Goal: Check status: Check status

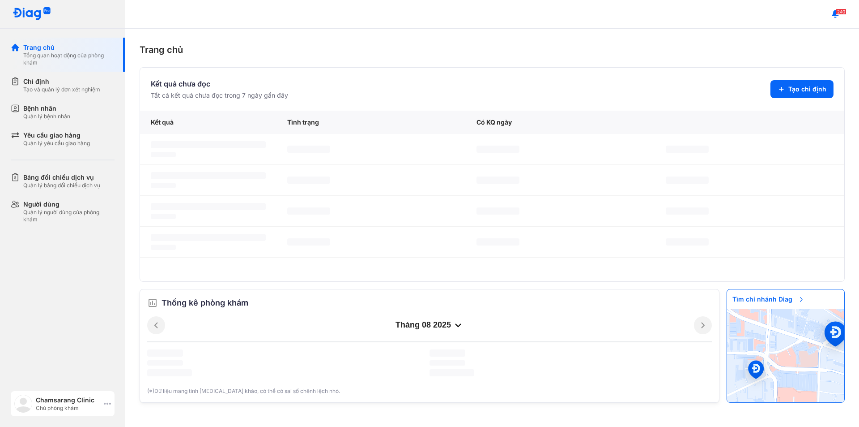
click at [106, 406] on icon at bounding box center [107, 403] width 7 height 7
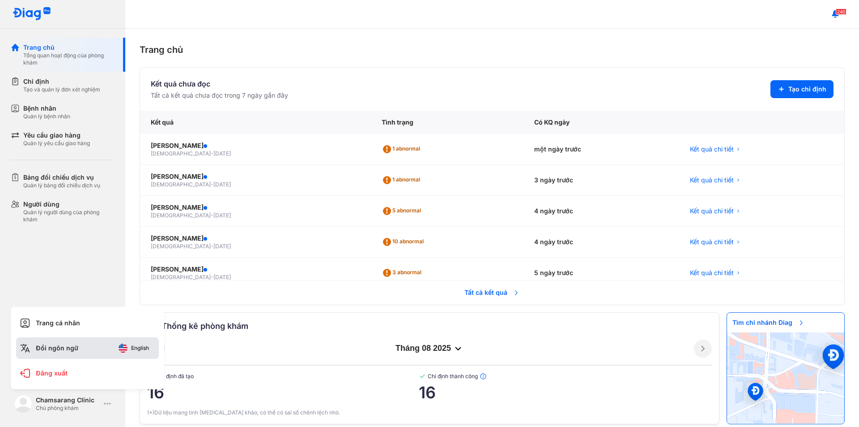
click at [136, 350] on span "English" at bounding box center [140, 348] width 18 height 6
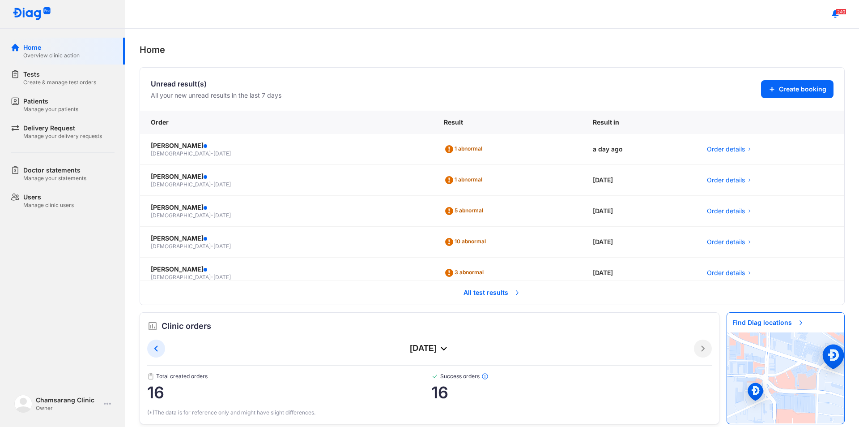
click at [489, 295] on span "All test results" at bounding box center [492, 292] width 68 height 20
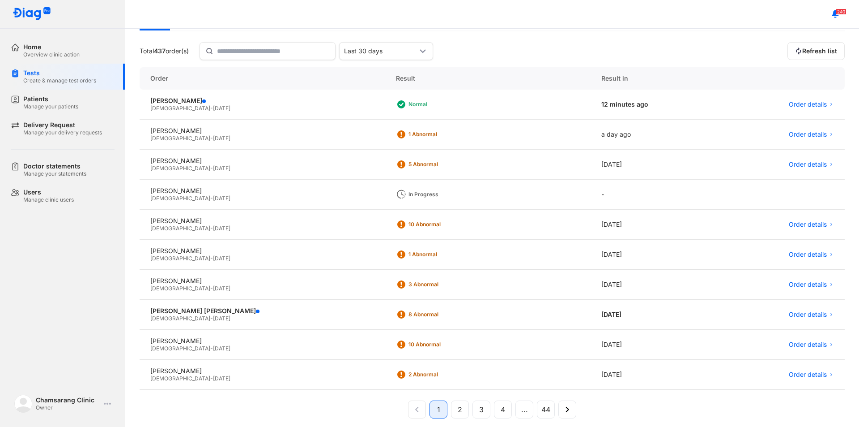
scroll to position [70, 0]
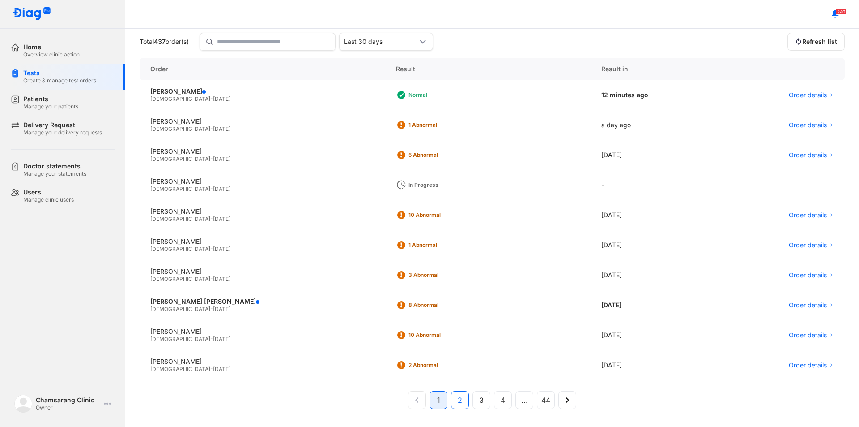
click at [473, 402] on button "2" at bounding box center [482, 400] width 18 height 18
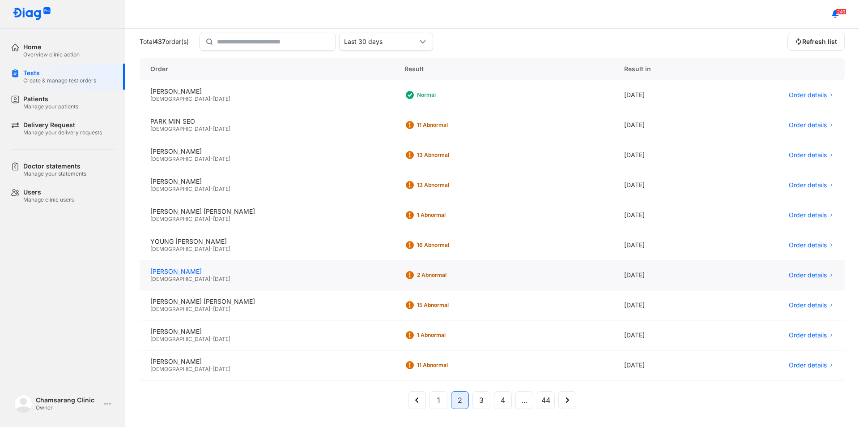
click at [233, 274] on div "[PERSON_NAME]" at bounding box center [266, 271] width 233 height 8
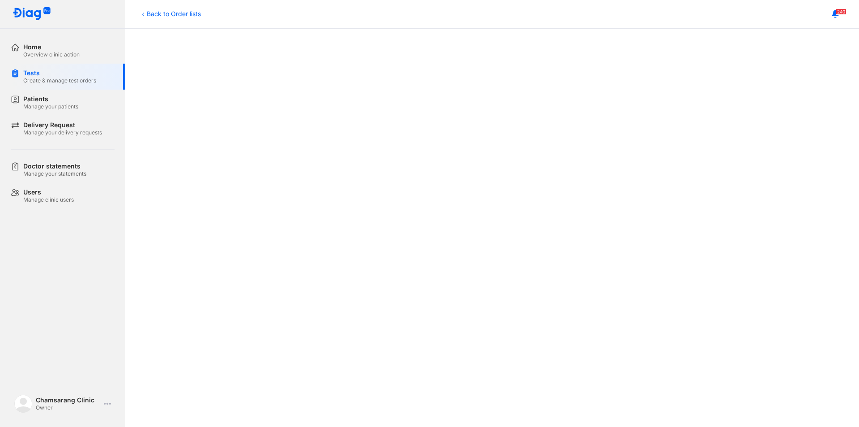
scroll to position [179, 0]
